Goal: Task Accomplishment & Management: Manage account settings

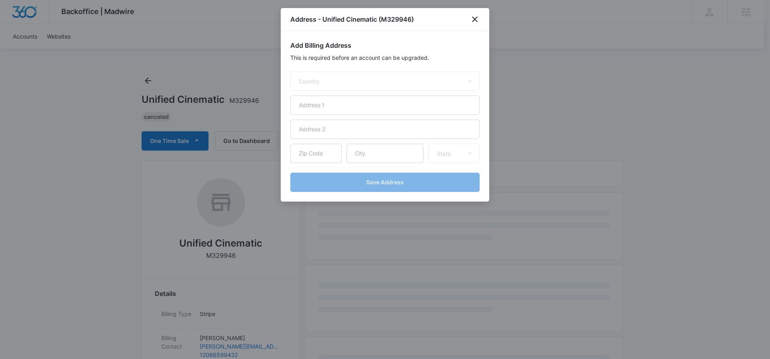
select select "US"
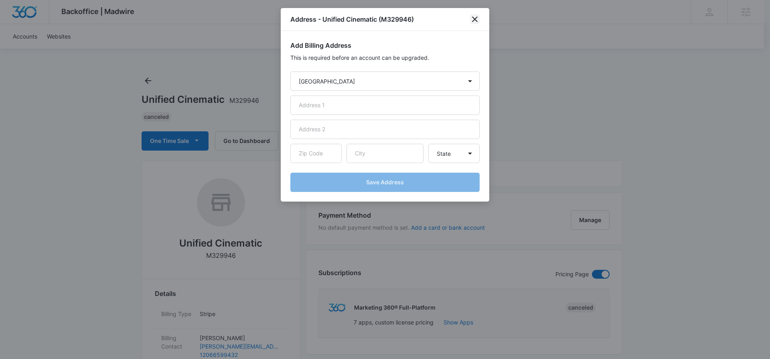
click at [473, 20] on icon "close" at bounding box center [475, 19] width 6 height 6
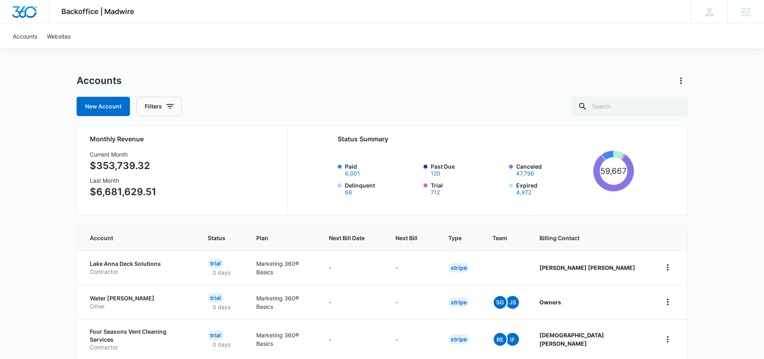
select select "US"
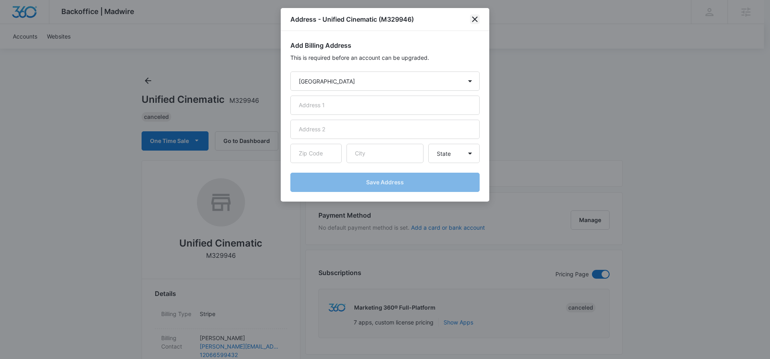
click at [476, 18] on icon "close" at bounding box center [475, 19] width 6 height 6
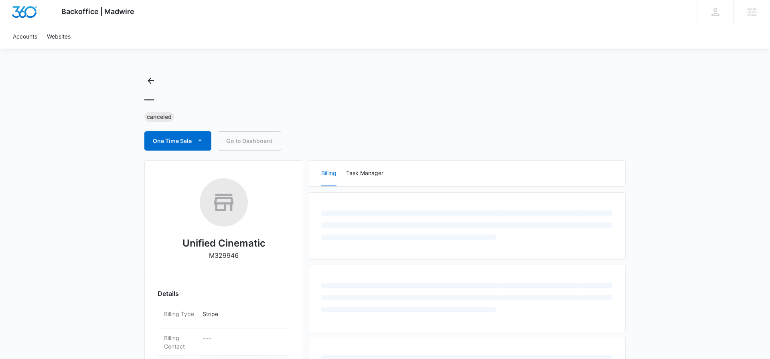
select select "US"
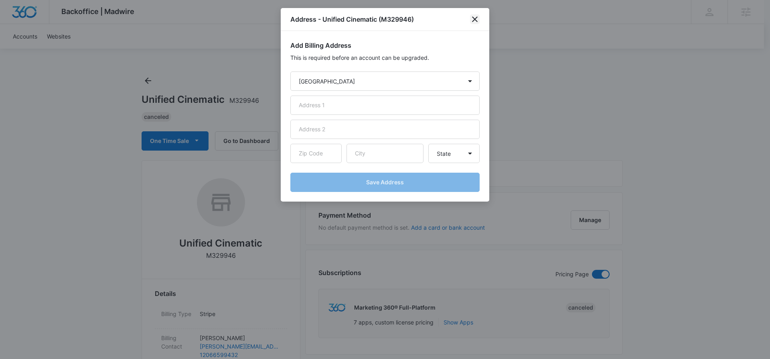
click at [475, 20] on icon "close" at bounding box center [475, 19] width 6 height 6
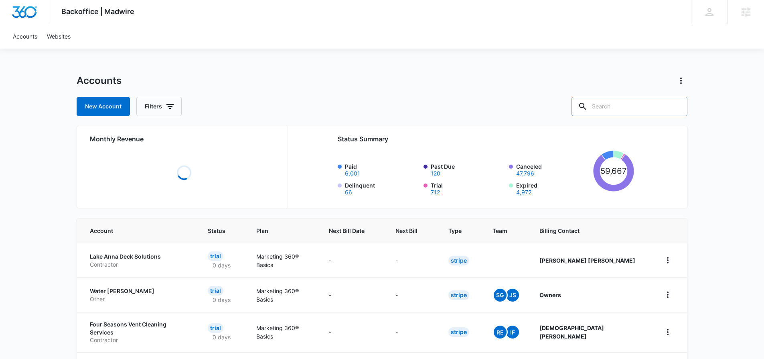
click at [638, 107] on input "text" at bounding box center [630, 106] width 116 height 19
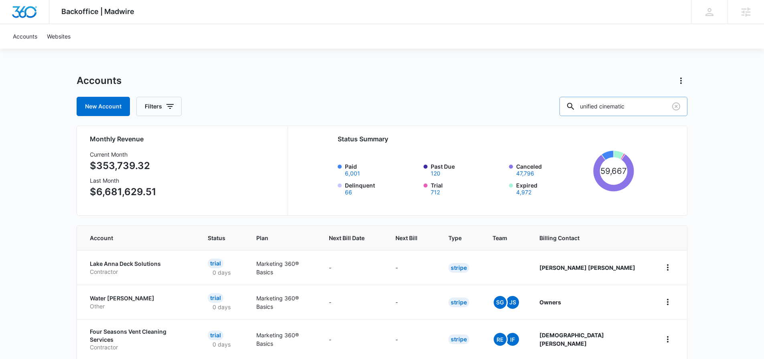
type input "unified cinematic"
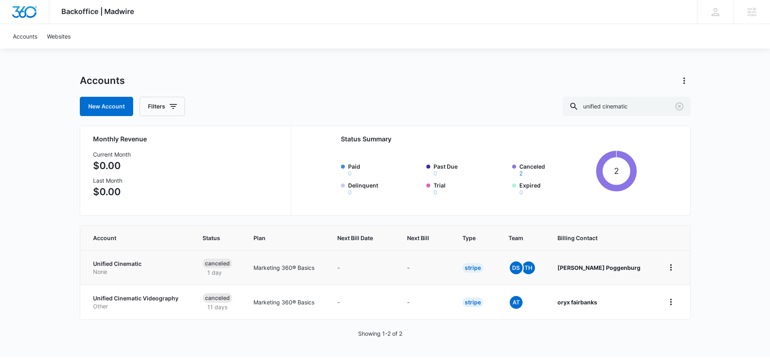
click at [370, 274] on td "-" at bounding box center [363, 267] width 70 height 34
click at [153, 268] on p "None" at bounding box center [138, 272] width 90 height 8
select select "US"
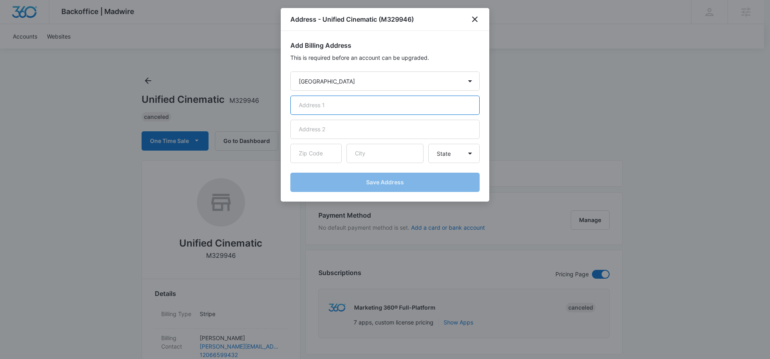
click at [345, 105] on input "text" at bounding box center [384, 104] width 189 height 19
paste input "303 E Pike St APT 306, Seattle, WA 98122"
drag, startPoint x: 414, startPoint y: 105, endPoint x: 394, endPoint y: 103, distance: 19.8
click at [394, 103] on input "303 E Pike St APT 306, Seattle, WA 98122" at bounding box center [384, 104] width 189 height 19
type input "303 E Pike St APT 306, Seattle, WA 98122"
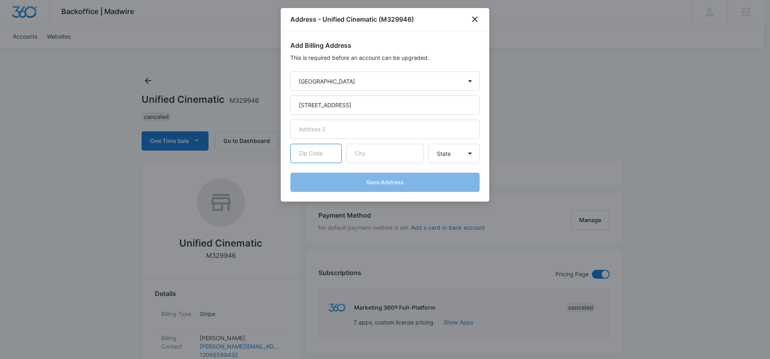
click at [327, 157] on input "text" at bounding box center [315, 153] width 51 height 19
paste input "98122"
type input "98122"
drag, startPoint x: 363, startPoint y: 106, endPoint x: 379, endPoint y: 107, distance: 16.9
click at [379, 107] on input "303 E Pike St APT 306, Seattle, WA 98122" at bounding box center [384, 104] width 189 height 19
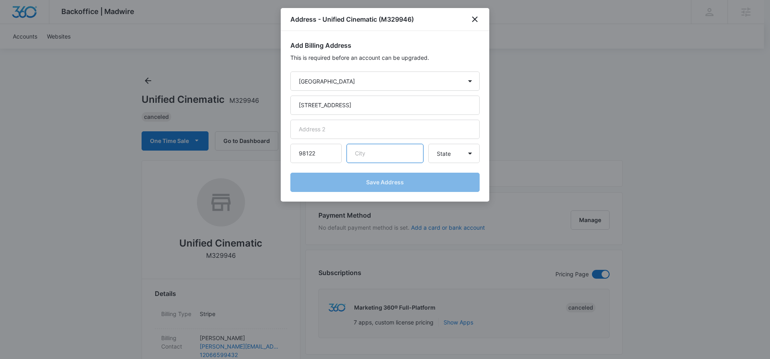
click at [384, 157] on input "text" at bounding box center [385, 153] width 77 height 19
paste input "Seattle"
type input "Seattle"
click at [454, 156] on select "State Alaska Alabama Arkansas American Samoa Arizona California Colorado Connec…" at bounding box center [453, 153] width 51 height 19
select select "WA"
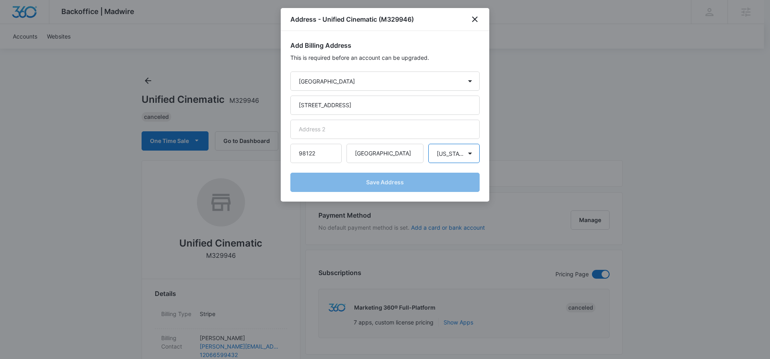
click at [428, 144] on select "State Alaska Alabama Arkansas American Samoa Arizona California Colorado Connec…" at bounding box center [453, 153] width 51 height 19
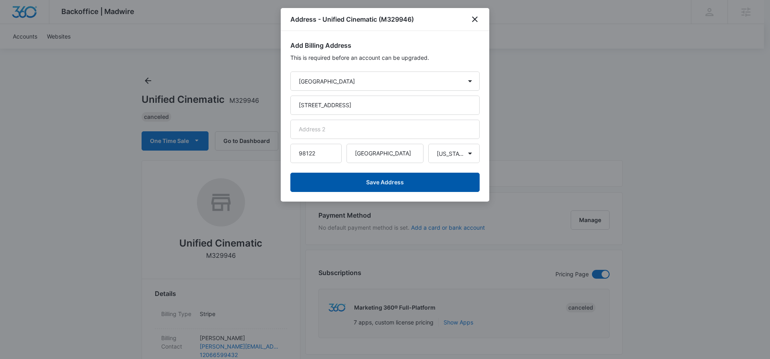
click at [401, 188] on button "Save Address" at bounding box center [384, 181] width 189 height 19
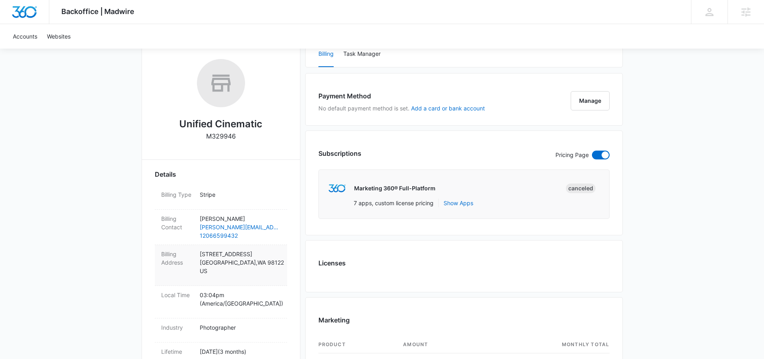
scroll to position [120, 0]
click at [261, 274] on p "303 E Pike St APT 306, Seattle, WA 98122 Seattle , WA 98122 US" at bounding box center [240, 261] width 81 height 25
select select "US"
select select "WA"
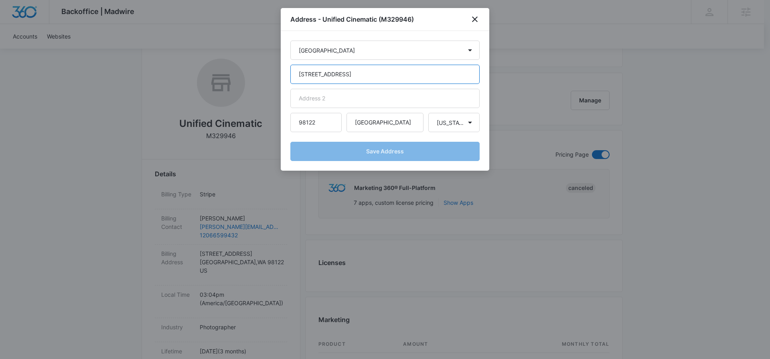
drag, startPoint x: 418, startPoint y: 73, endPoint x: 360, endPoint y: 77, distance: 58.7
click at [360, 77] on input "303 E Pike St APT 306, Seattle, WA 98122" at bounding box center [384, 74] width 189 height 19
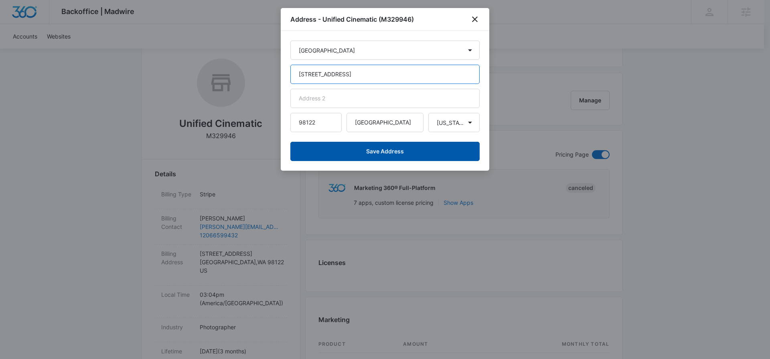
type input "303 E Pike St APT 306"
click at [424, 152] on button "Save Address" at bounding box center [384, 151] width 189 height 19
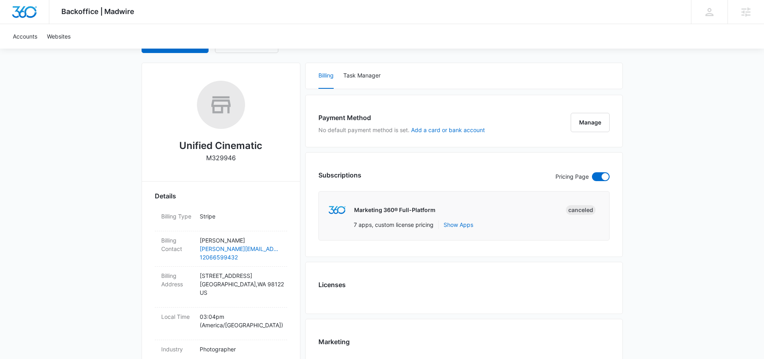
scroll to position [111, 0]
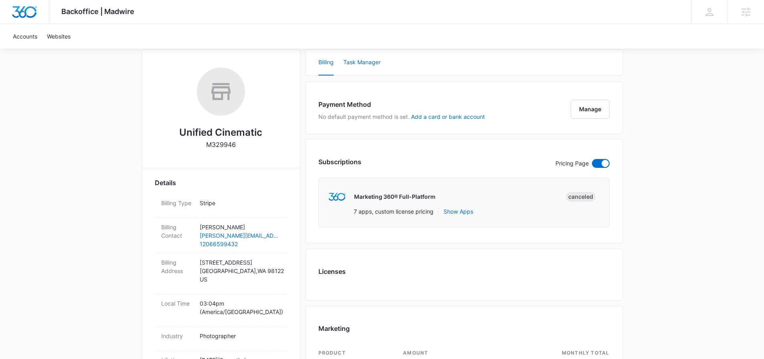
click at [378, 61] on button "Task Manager" at bounding box center [361, 63] width 37 height 26
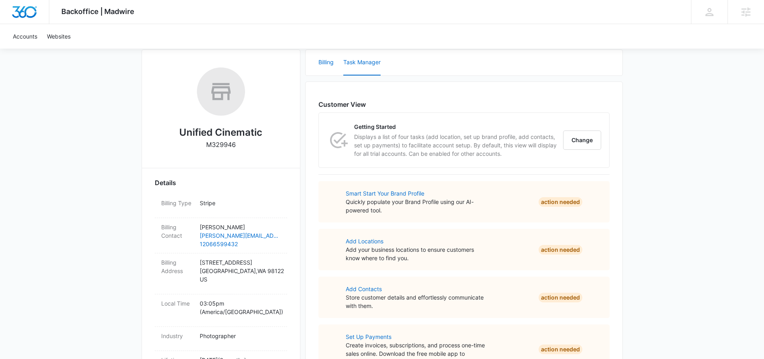
click at [324, 64] on button "Billing" at bounding box center [325, 63] width 15 height 26
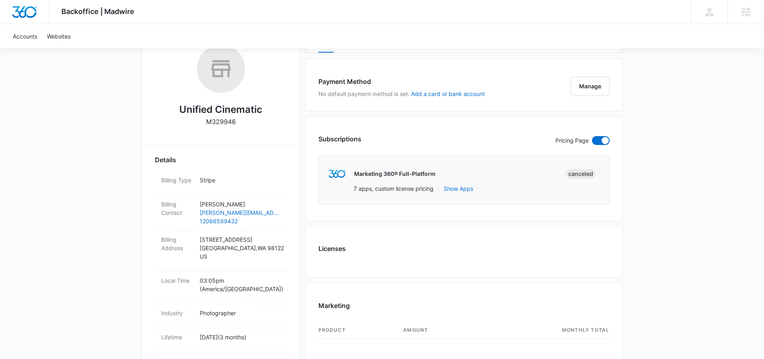
scroll to position [149, 0]
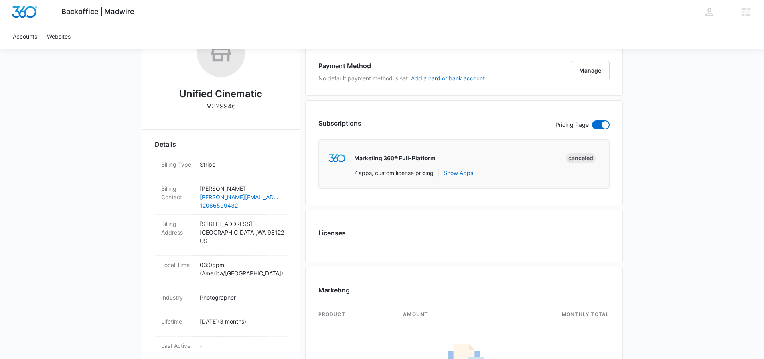
click at [501, 172] on div "7 apps, custom license pricing Show Apps" at bounding box center [477, 174] width 247 height 12
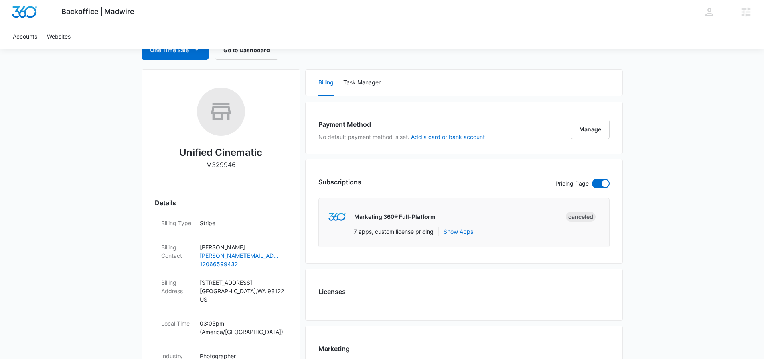
scroll to position [0, 0]
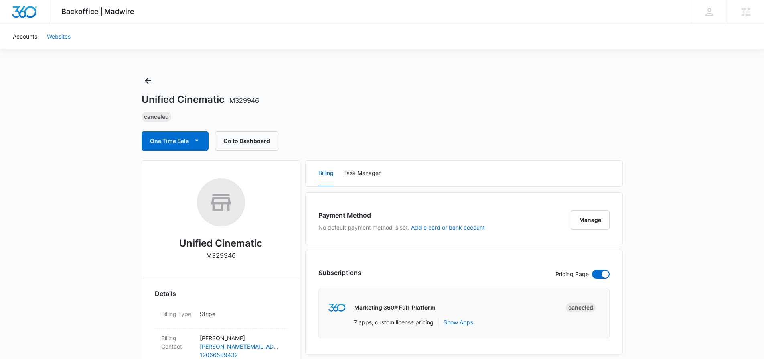
click at [53, 37] on link "Websites" at bounding box center [58, 36] width 33 height 24
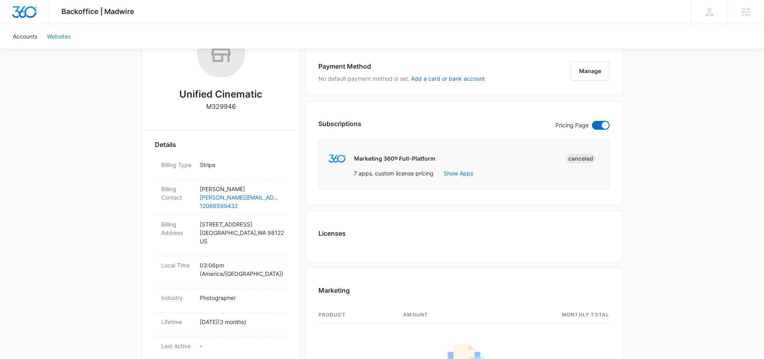
scroll to position [56, 0]
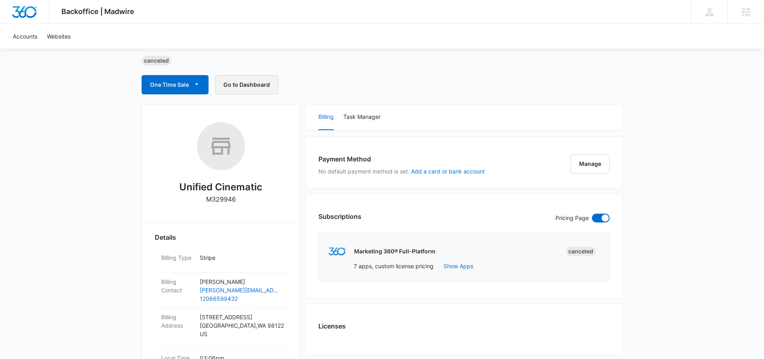
click at [247, 90] on button "Go to Dashboard" at bounding box center [246, 84] width 63 height 19
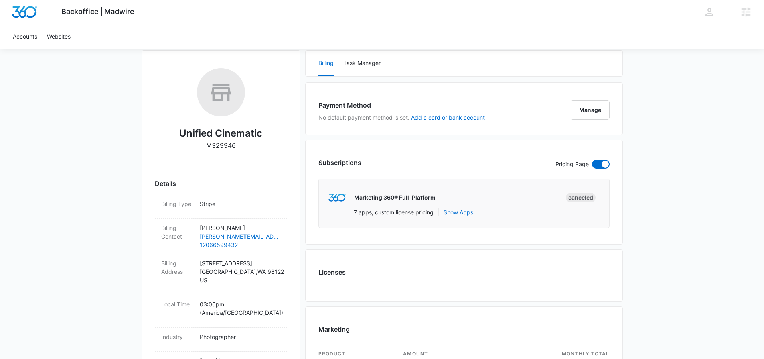
scroll to position [104, 0]
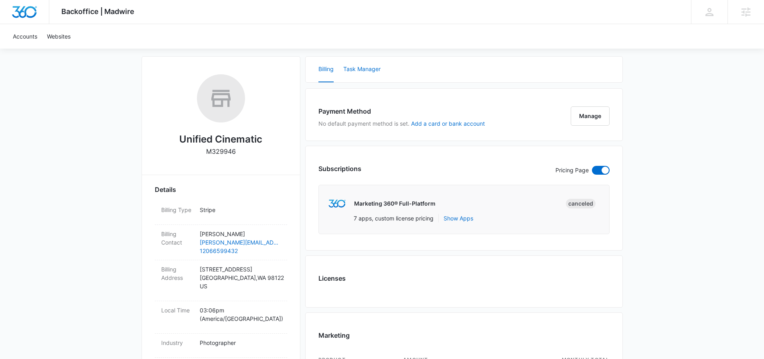
click at [363, 69] on button "Task Manager" at bounding box center [361, 70] width 37 height 26
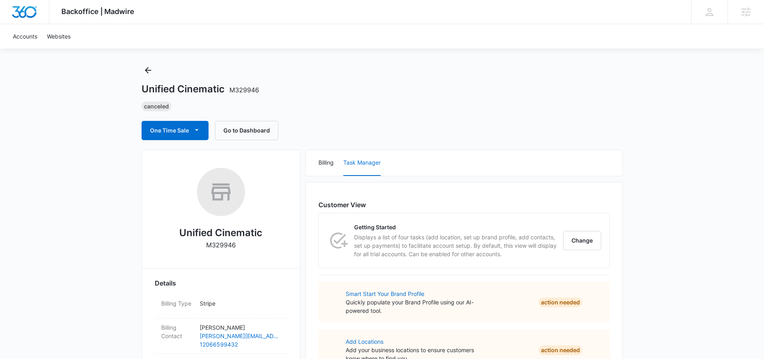
scroll to position [0, 0]
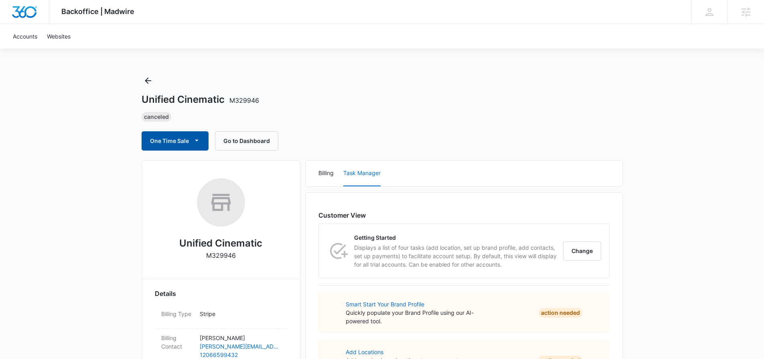
click at [197, 140] on icon "button" at bounding box center [197, 141] width 4 height 2
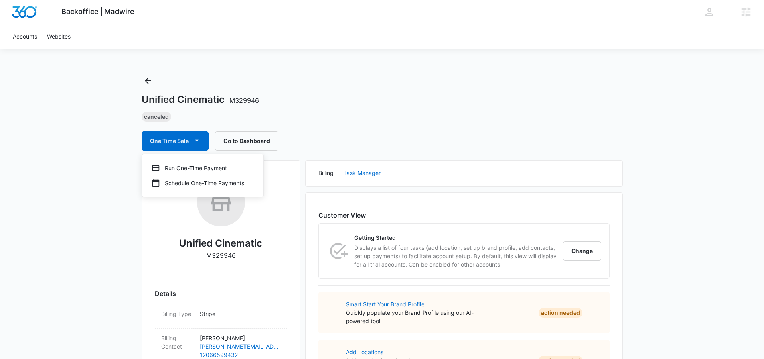
click at [459, 127] on div "Unified Cinematic M329946 Canceled One Time Sale Run One-Time Payment Schedule …" at bounding box center [382, 112] width 481 height 76
click at [147, 80] on icon "Back" at bounding box center [148, 81] width 10 height 10
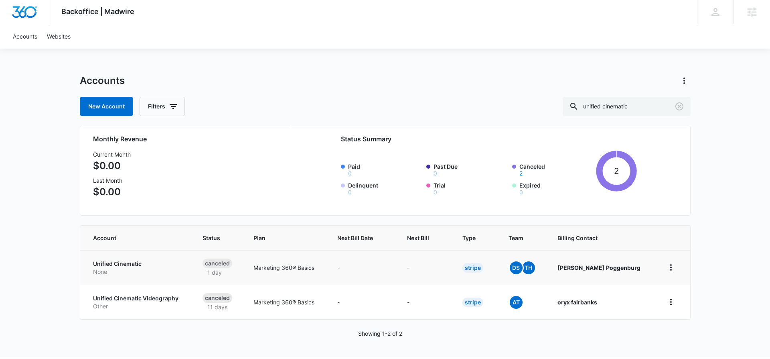
click at [397, 268] on td "-" at bounding box center [363, 267] width 70 height 34
click at [174, 270] on p "None" at bounding box center [138, 272] width 90 height 8
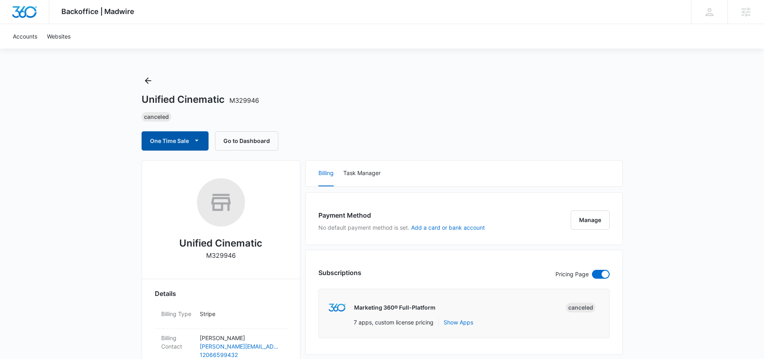
click at [199, 136] on icon "button" at bounding box center [197, 140] width 8 height 8
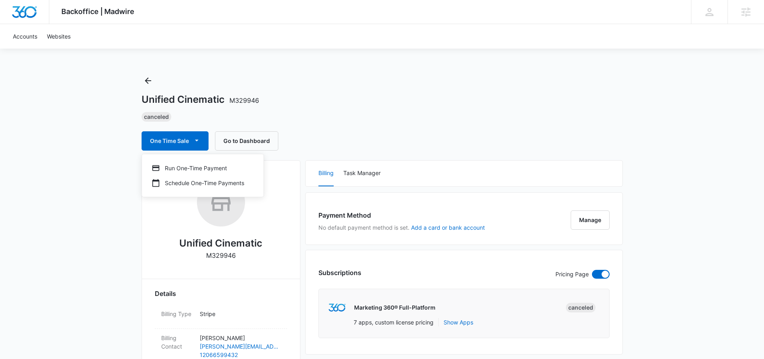
click at [334, 107] on div "Unified Cinematic M329946 Canceled One Time Sale Run One-Time Payment Schedule …" at bounding box center [382, 112] width 481 height 76
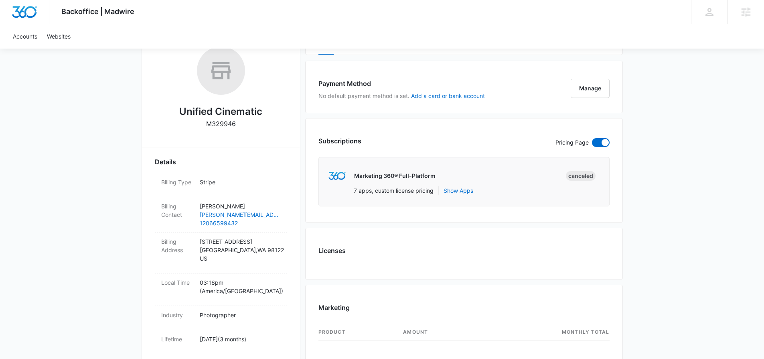
scroll to position [184, 0]
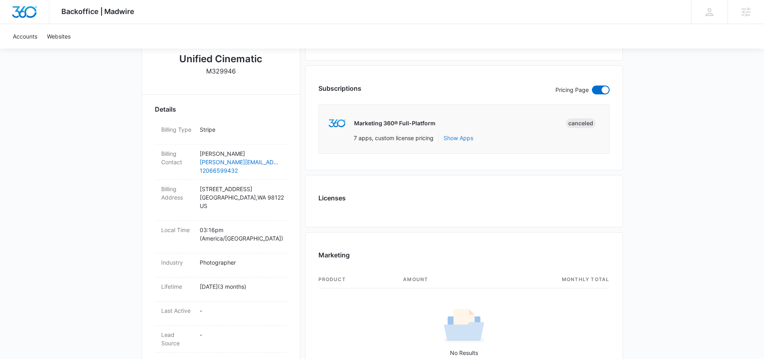
click at [466, 138] on button "Show Apps" at bounding box center [459, 138] width 30 height 8
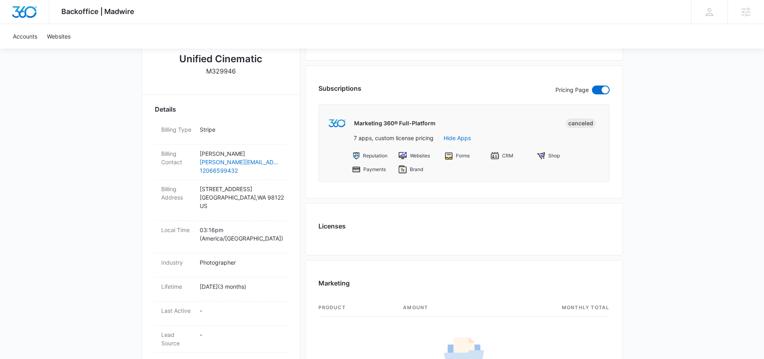
click at [576, 122] on div "Canceled" at bounding box center [581, 123] width 30 height 10
click at [602, 93] on span at bounding box center [601, 89] width 18 height 9
click at [592, 85] on input "checkbox" at bounding box center [592, 85] width 0 height 0
click at [602, 92] on span at bounding box center [601, 89] width 18 height 9
click at [592, 85] on input "checkbox" at bounding box center [592, 85] width 0 height 0
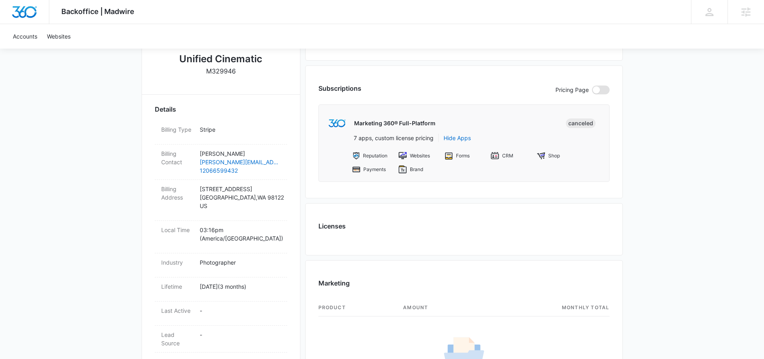
checkbox input "true"
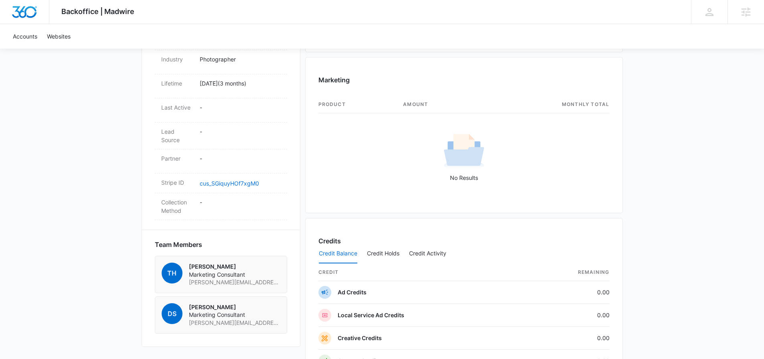
scroll to position [391, 0]
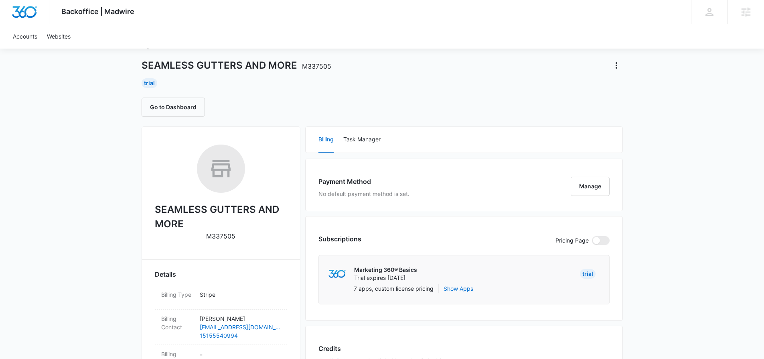
scroll to position [41, 0]
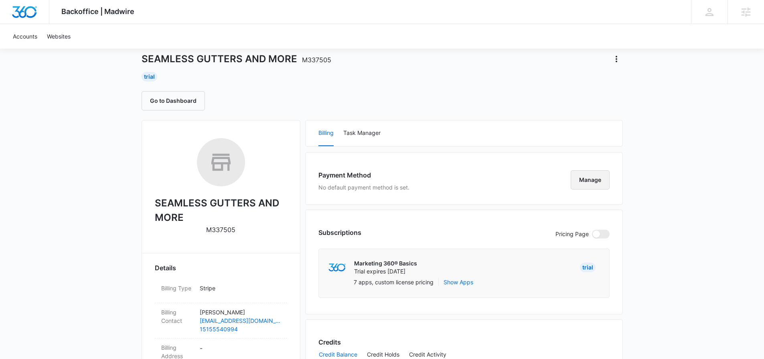
click at [584, 182] on button "Manage" at bounding box center [590, 179] width 39 height 19
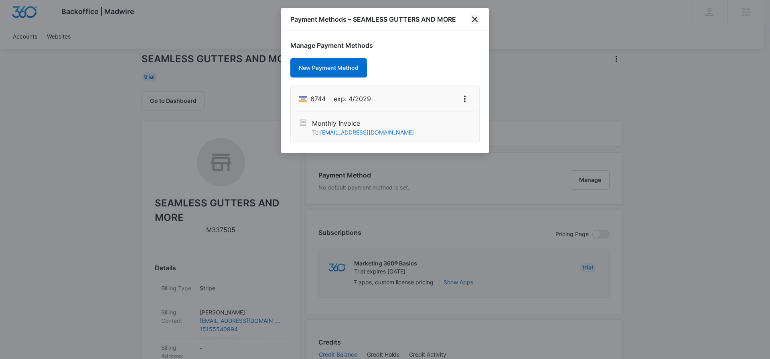
click at [478, 21] on icon "close" at bounding box center [475, 19] width 10 height 10
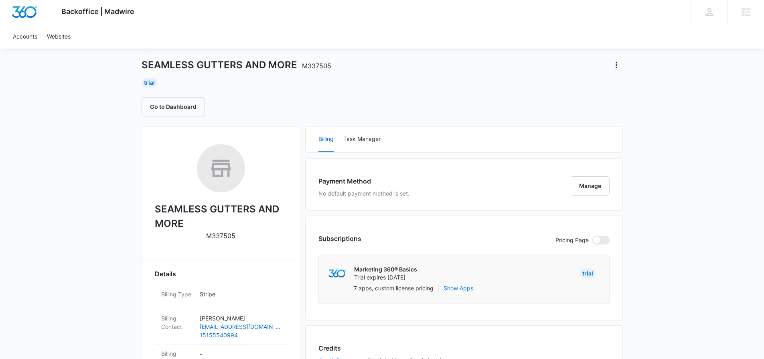
scroll to position [0, 0]
